Goal: Task Accomplishment & Management: Use online tool/utility

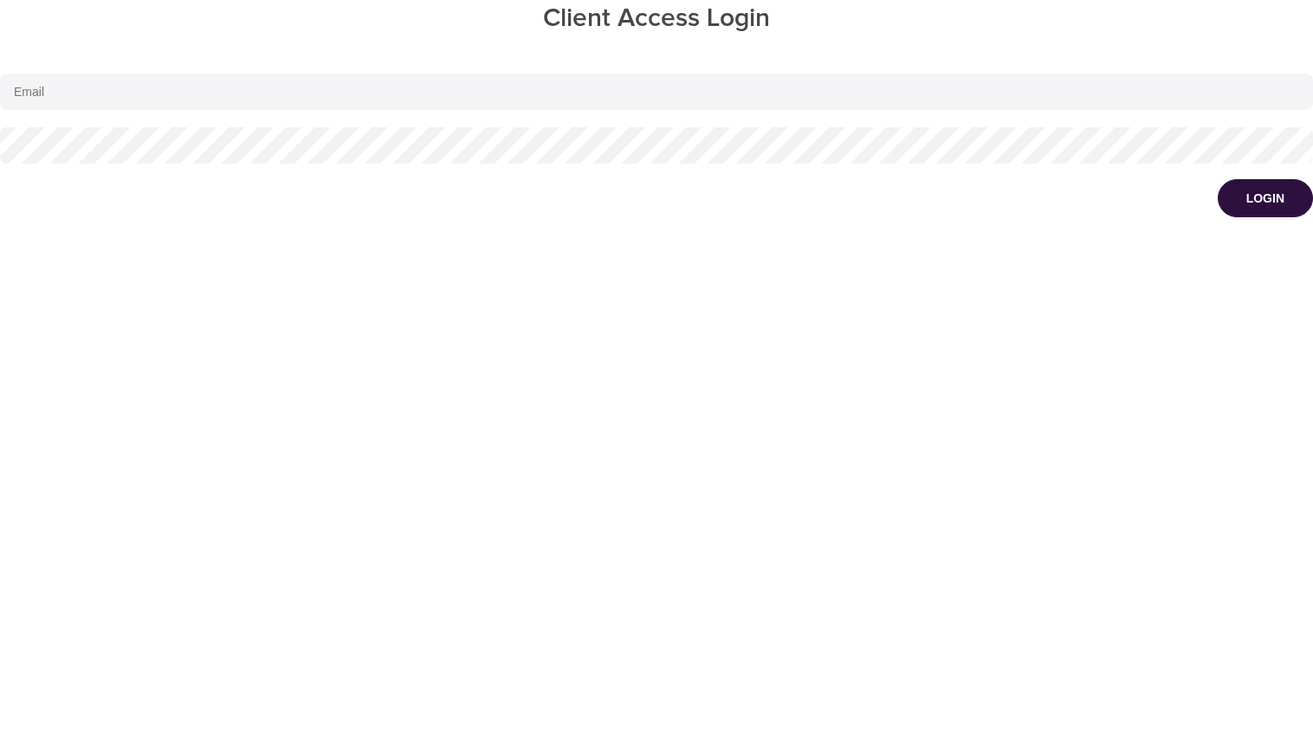
click at [643, 87] on input "email" at bounding box center [656, 92] width 1313 height 36
type input "devs+1@emindful.com"
click at [1218, 179] on button "Login" at bounding box center [1265, 198] width 95 height 38
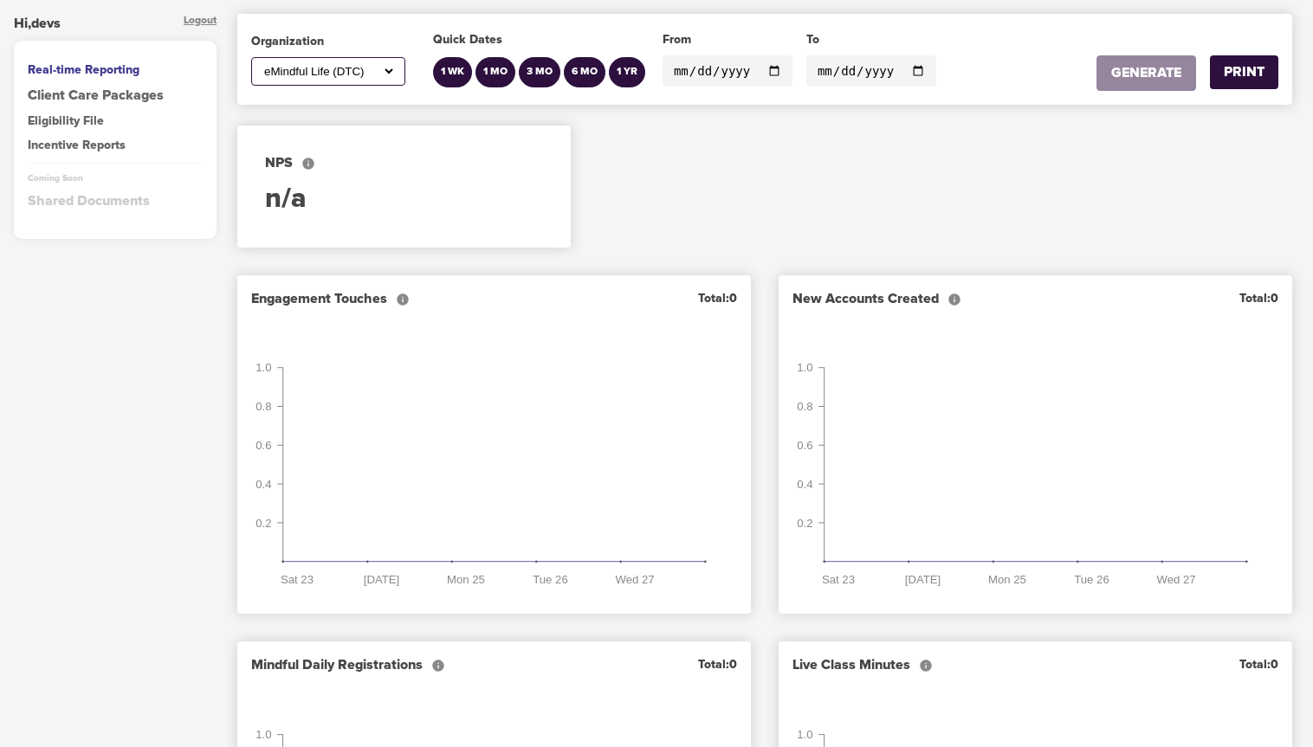
click at [314, 73] on select "All 4Earth Farms Inc. ABC Corp Ability Beyond Disability Advanced Data Systems …" at bounding box center [328, 71] width 135 height 15
click at [362, 70] on select "All 4Earth Farms Inc. ABC Corp Ability Beyond Disability Advanced Data Systems …" at bounding box center [328, 71] width 135 height 15
click at [331, 65] on select "All 4Earth Farms Inc. ABC Corp Ability Beyond Disability Advanced Data Systems …" at bounding box center [328, 71] width 135 height 15
select select "236"
click at [261, 64] on select "All 4Earth Farms Inc. ABC Corp Ability Beyond Disability Advanced Data Systems …" at bounding box center [328, 71] width 135 height 15
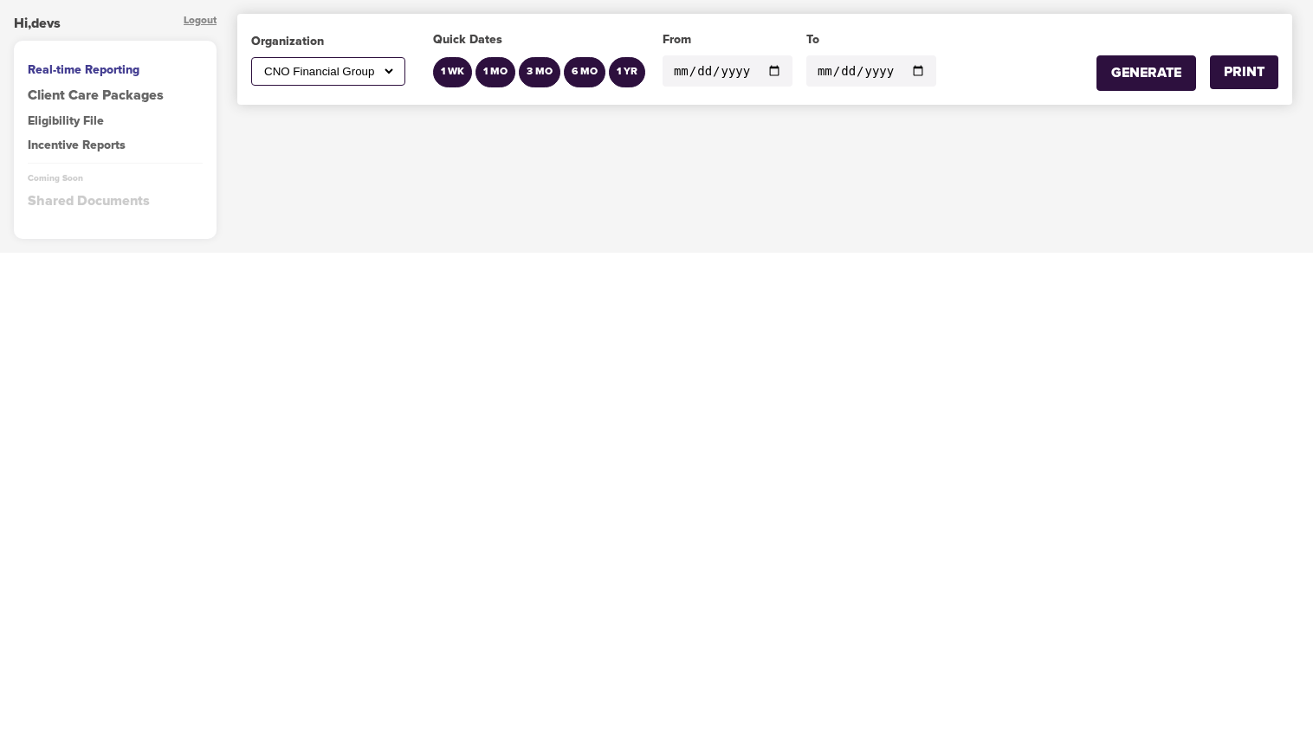
click at [85, 125] on div "Eligibility File" at bounding box center [115, 121] width 175 height 17
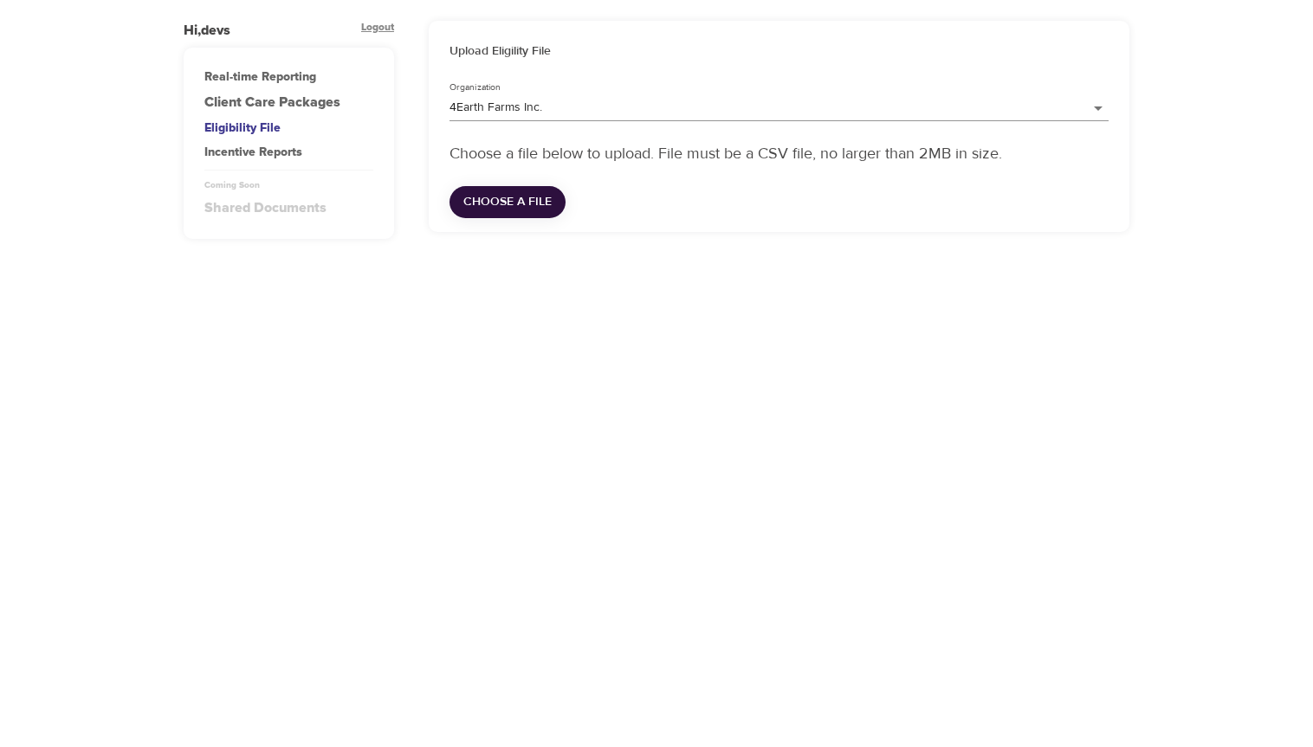
click at [284, 151] on div "Incentive Reports" at bounding box center [288, 152] width 169 height 17
click at [717, 359] on div "Hi, devs Logout Real-time Reporting Client Care Packages Eligibility File Incen…" at bounding box center [656, 373] width 1313 height 747
click at [265, 128] on div "Eligibility File" at bounding box center [288, 128] width 169 height 17
click at [553, 117] on body "Hi, devs Logout Real-time Reporting Client Care Packages Eligibility File Incen…" at bounding box center [656, 373] width 1313 height 747
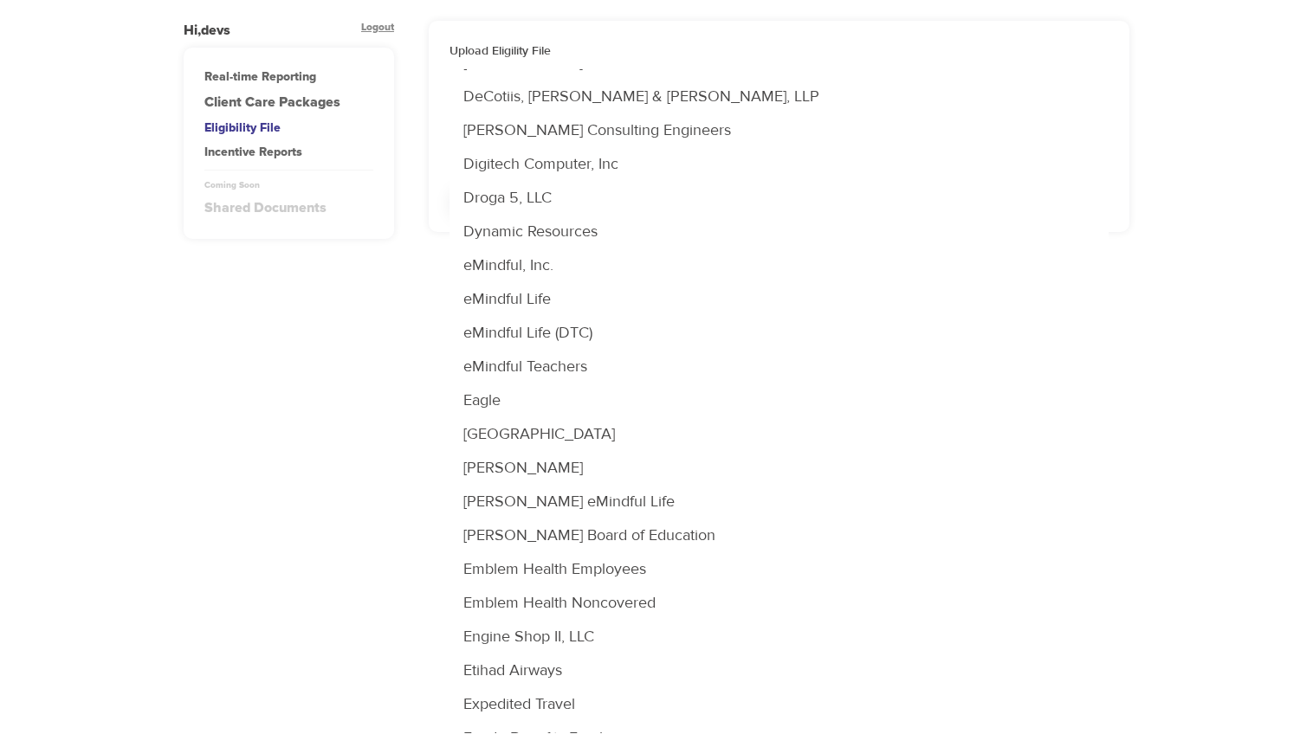
scroll to position [1493, 0]
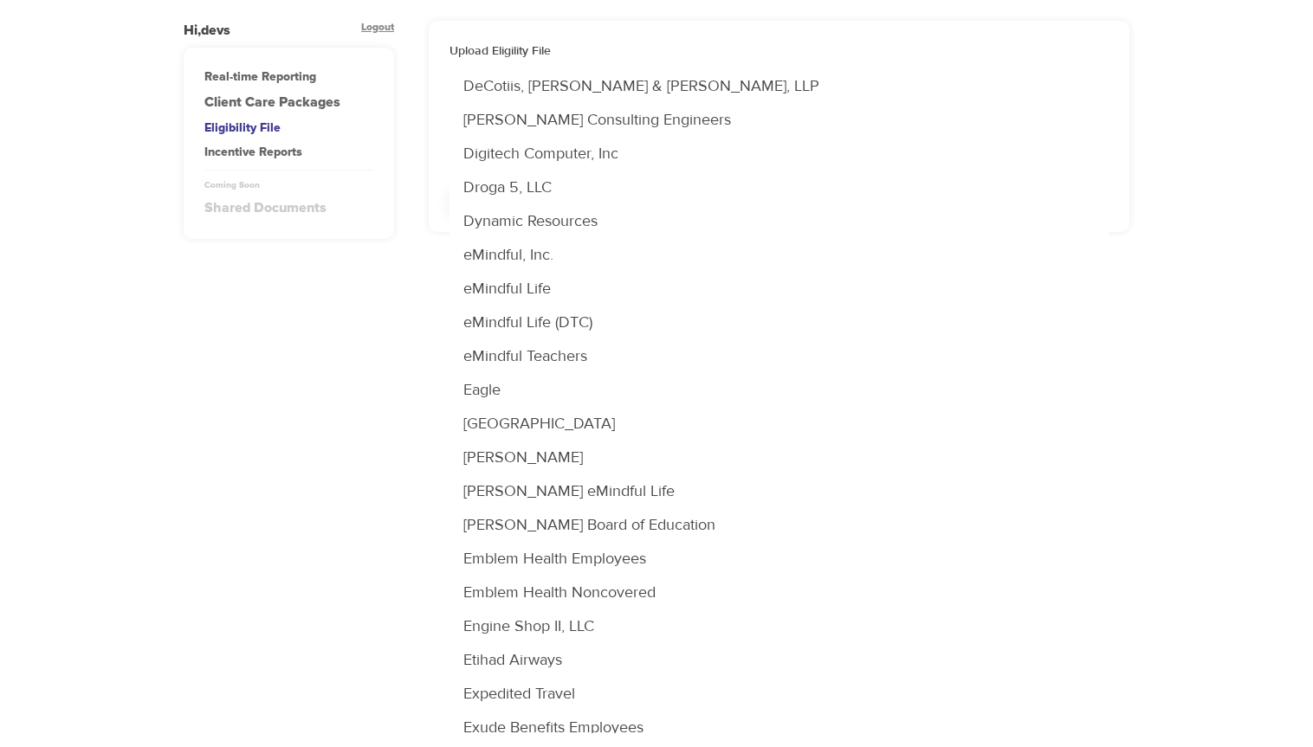
click at [579, 557] on li "Emblem Health Employees" at bounding box center [778, 559] width 659 height 34
type input "623"
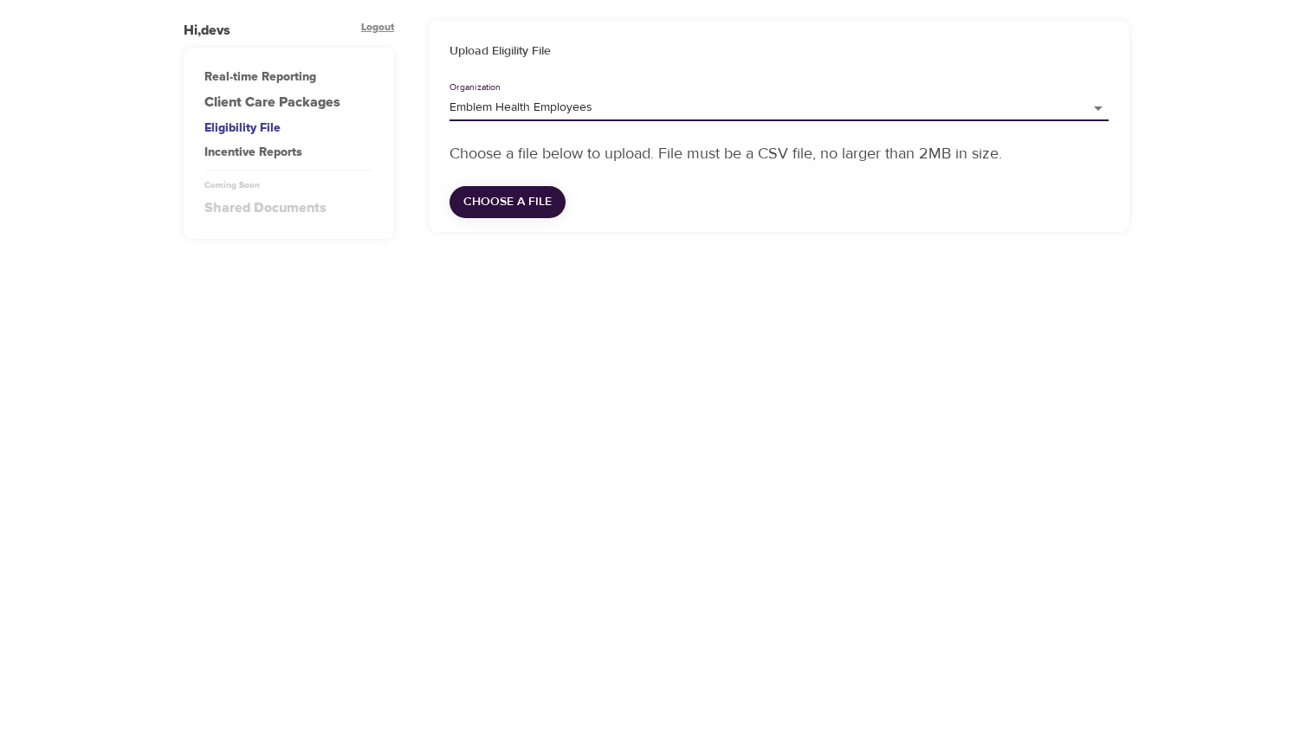
click at [275, 152] on div "Incentive Reports" at bounding box center [288, 152] width 169 height 17
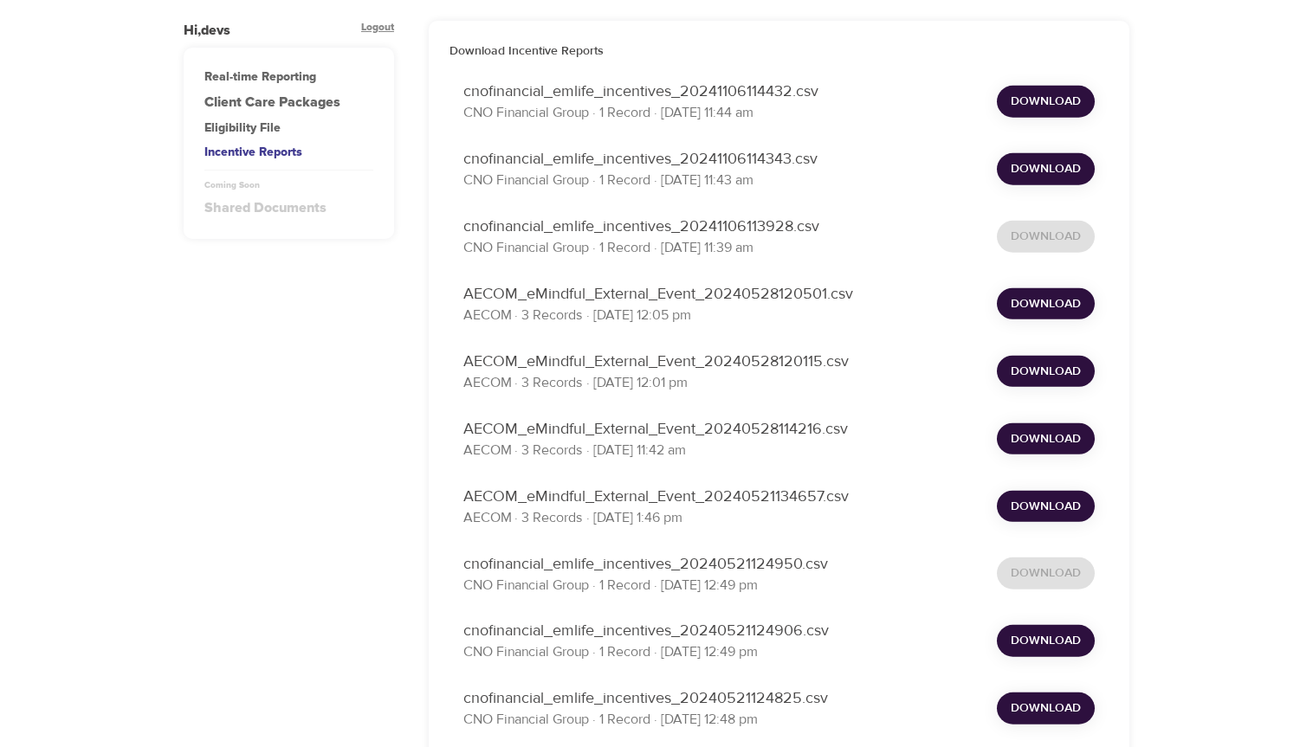
click at [234, 80] on div "Real-time Reporting" at bounding box center [288, 76] width 169 height 17
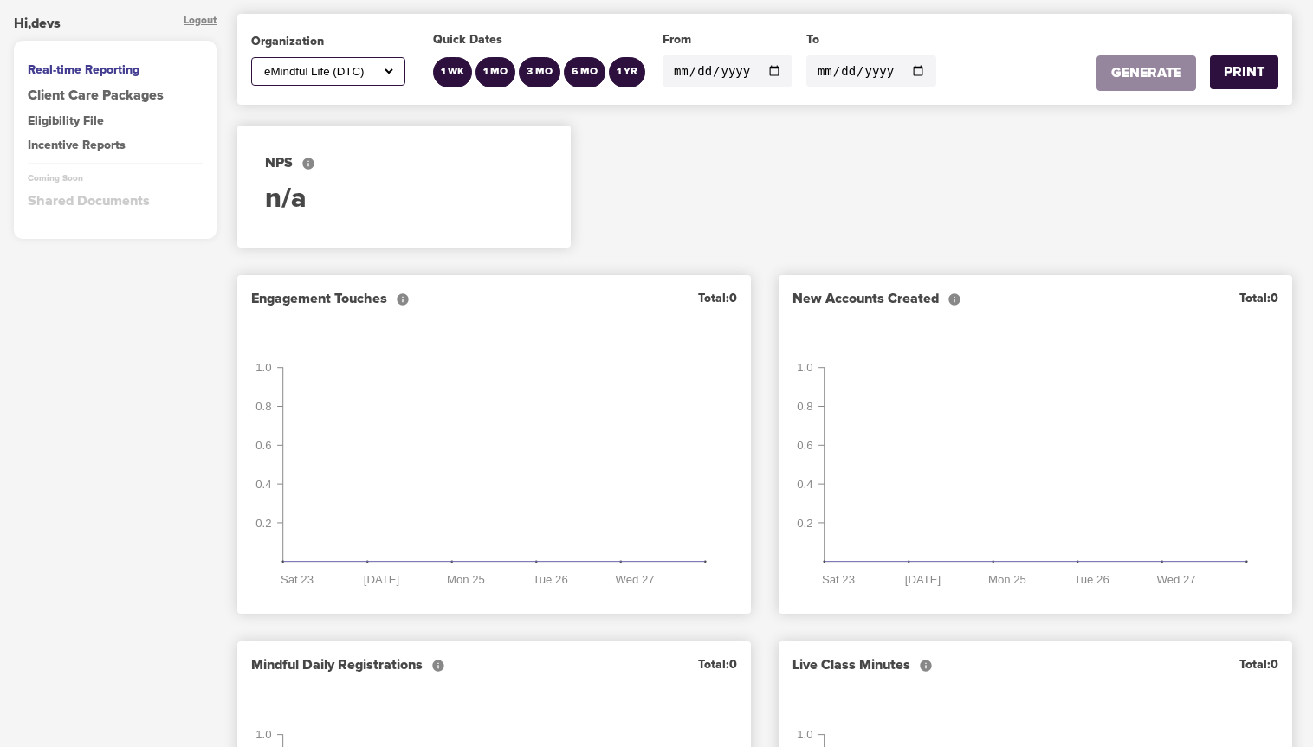
click at [325, 65] on select "All 4Earth Farms Inc. ABC Corp Ability Beyond Disability Advanced Data Systems …" at bounding box center [328, 71] width 135 height 15
select select "623"
click at [261, 64] on select "All 4Earth Farms Inc. ABC Corp Ability Beyond Disability Advanced Data Systems …" at bounding box center [328, 71] width 135 height 15
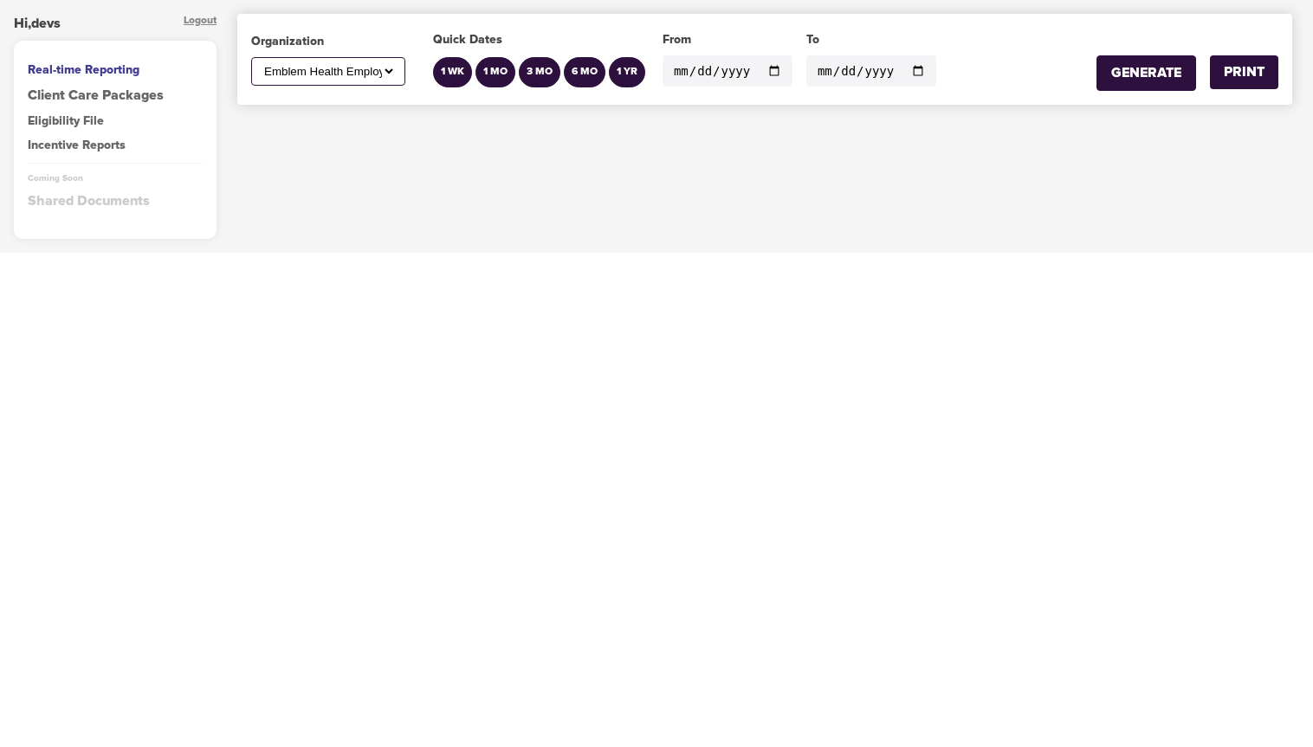
click at [80, 118] on div "Eligibility File" at bounding box center [115, 121] width 175 height 17
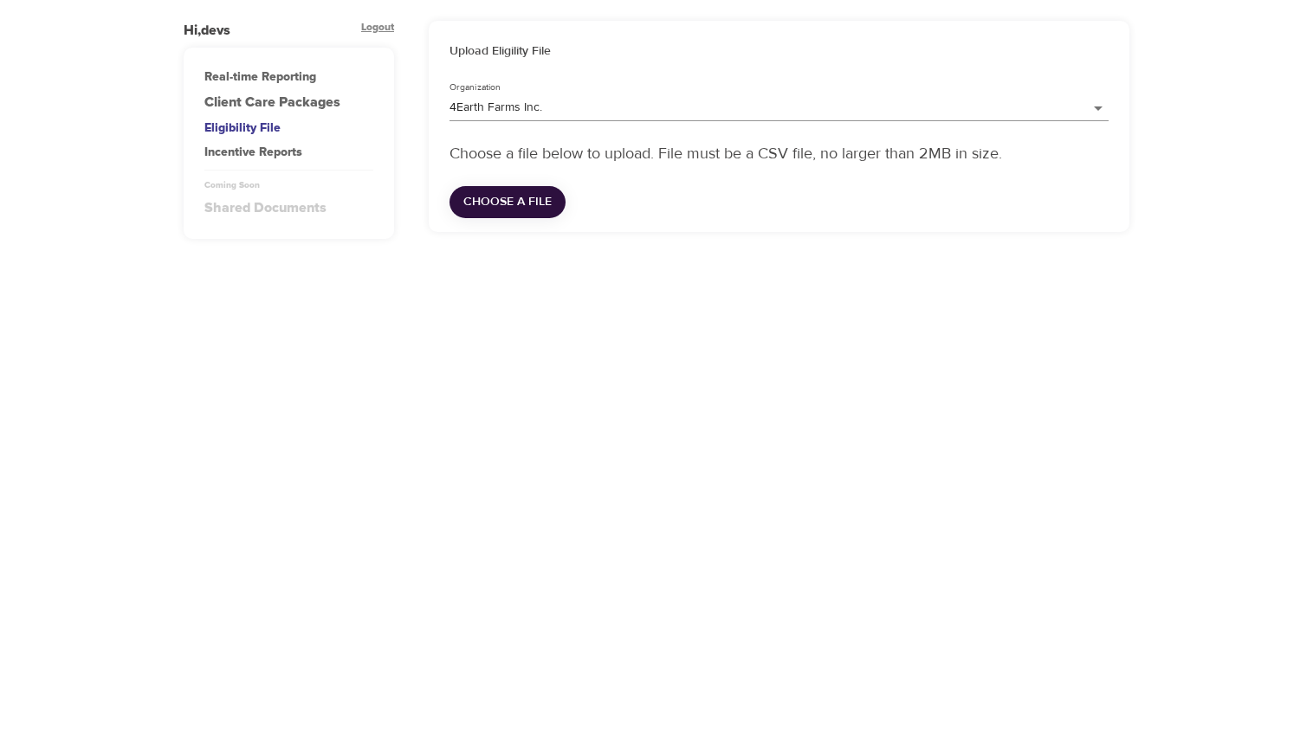
click at [284, 150] on div "Incentive Reports" at bounding box center [288, 152] width 169 height 17
